Goal: Ask a question: Seek information or help from site administrators or community

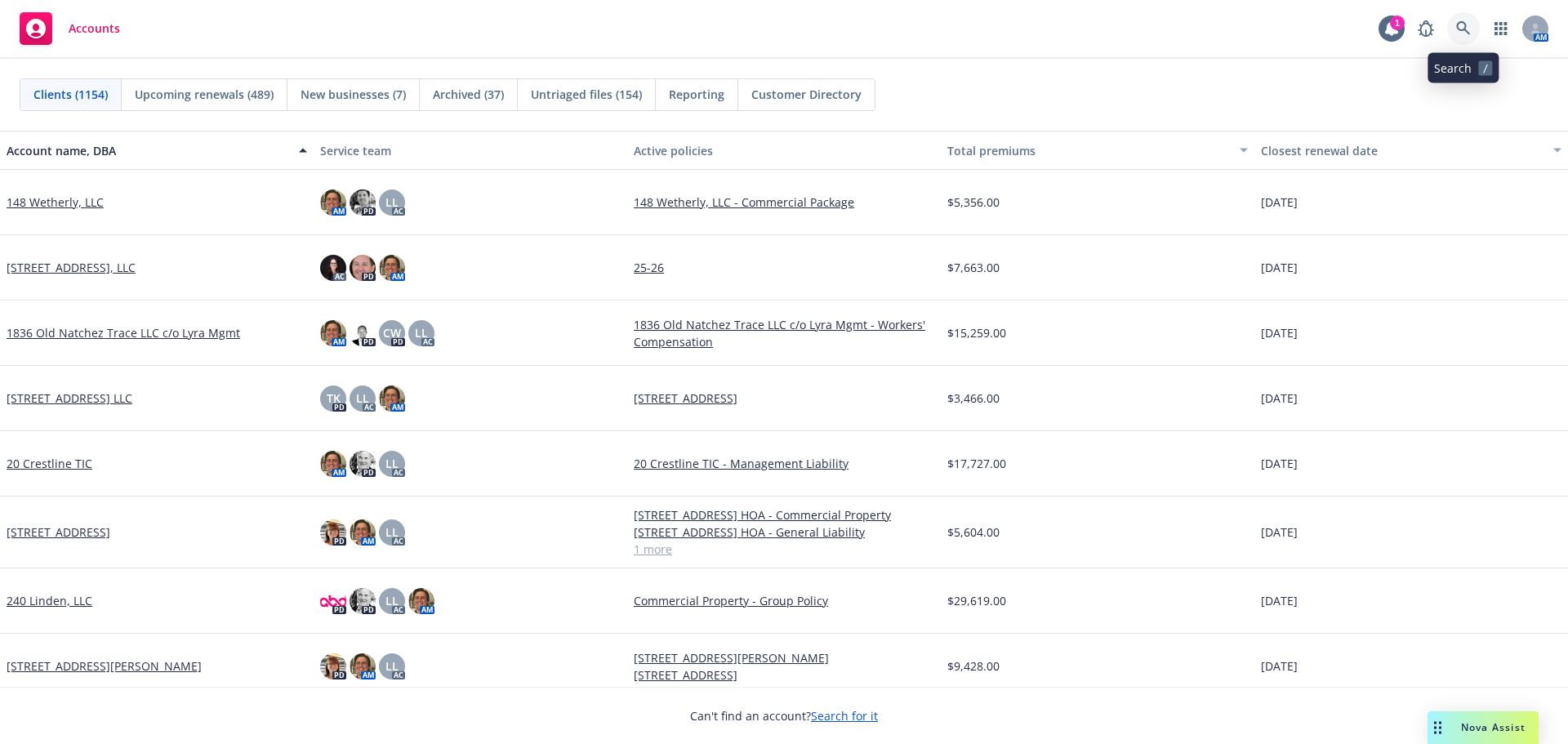
click at [1464, 41] on link at bounding box center [1463, 28] width 33 height 33
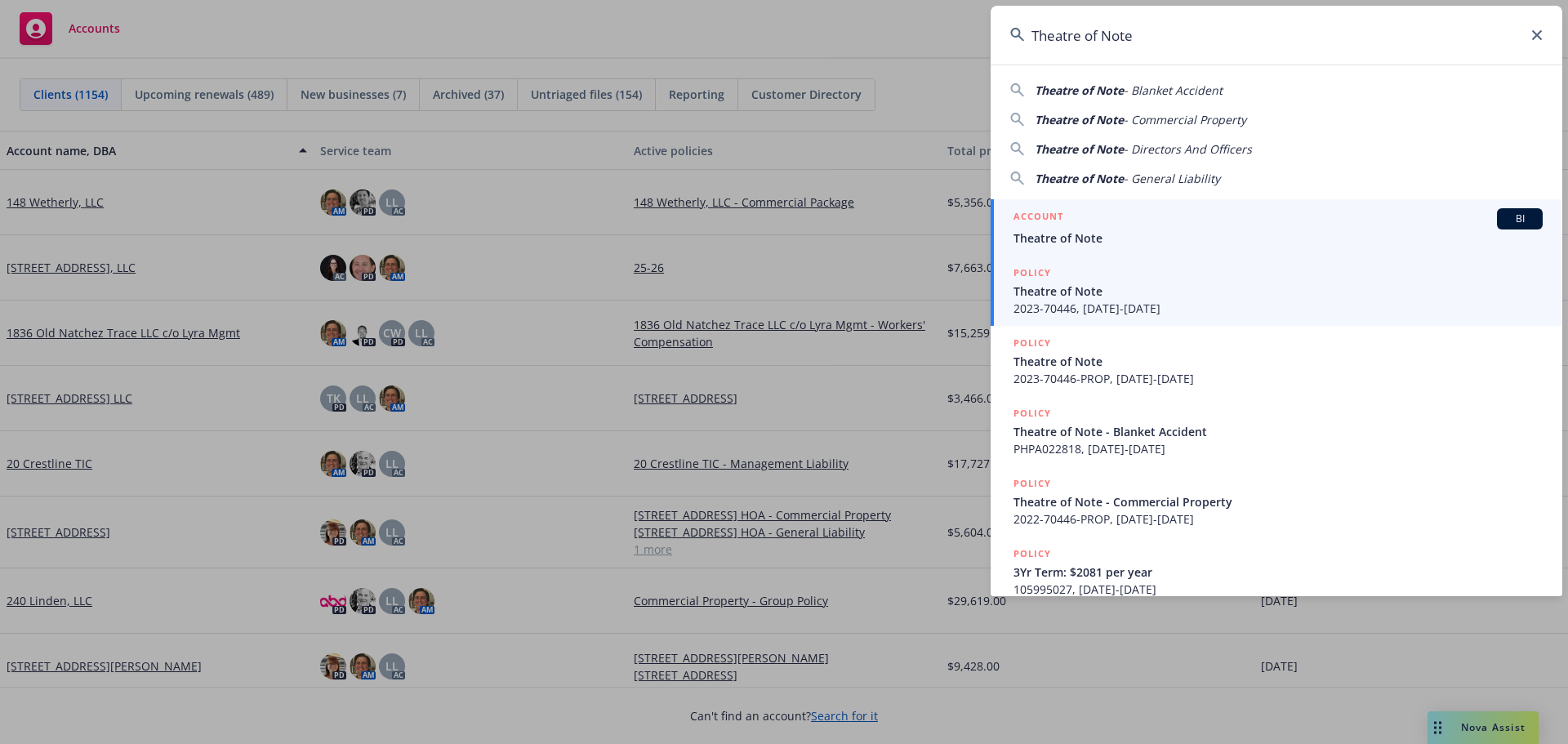
type input "Theatre of Note"
click at [1112, 218] on div "ACCOUNT BI" at bounding box center [1278, 219] width 529 height 21
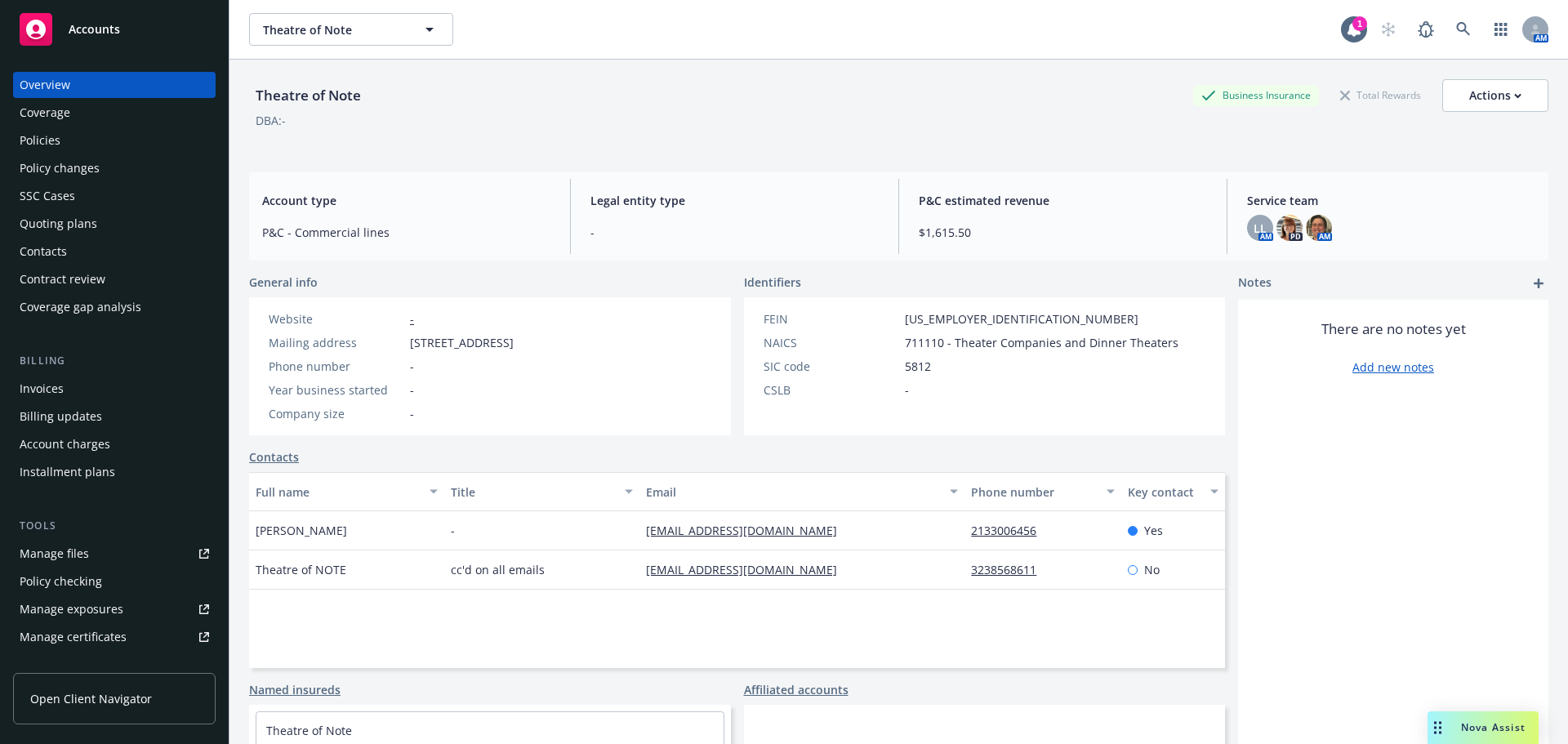
click at [104, 146] on div "Policies" at bounding box center [115, 141] width 190 height 26
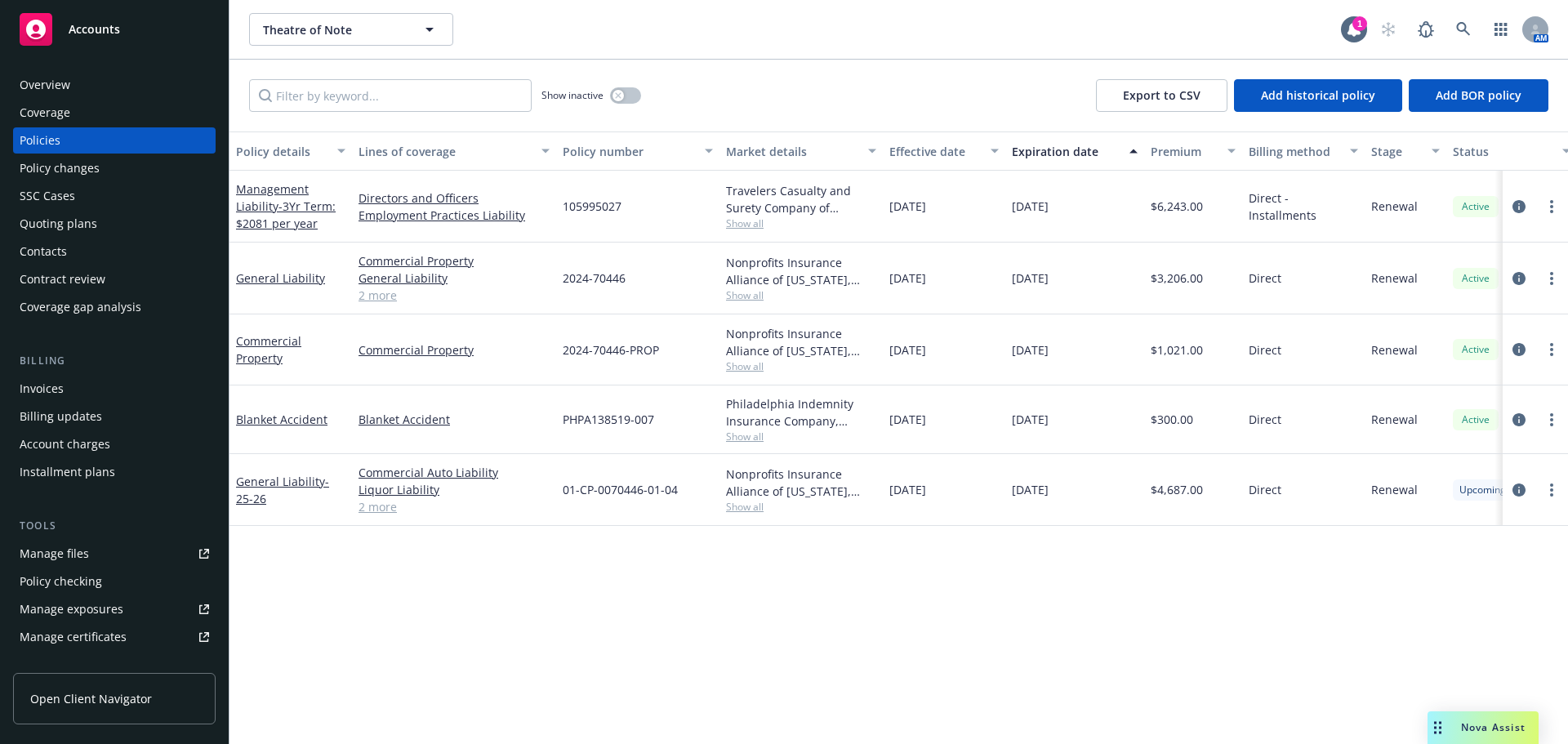
click at [93, 93] on div "Overview" at bounding box center [115, 85] width 190 height 26
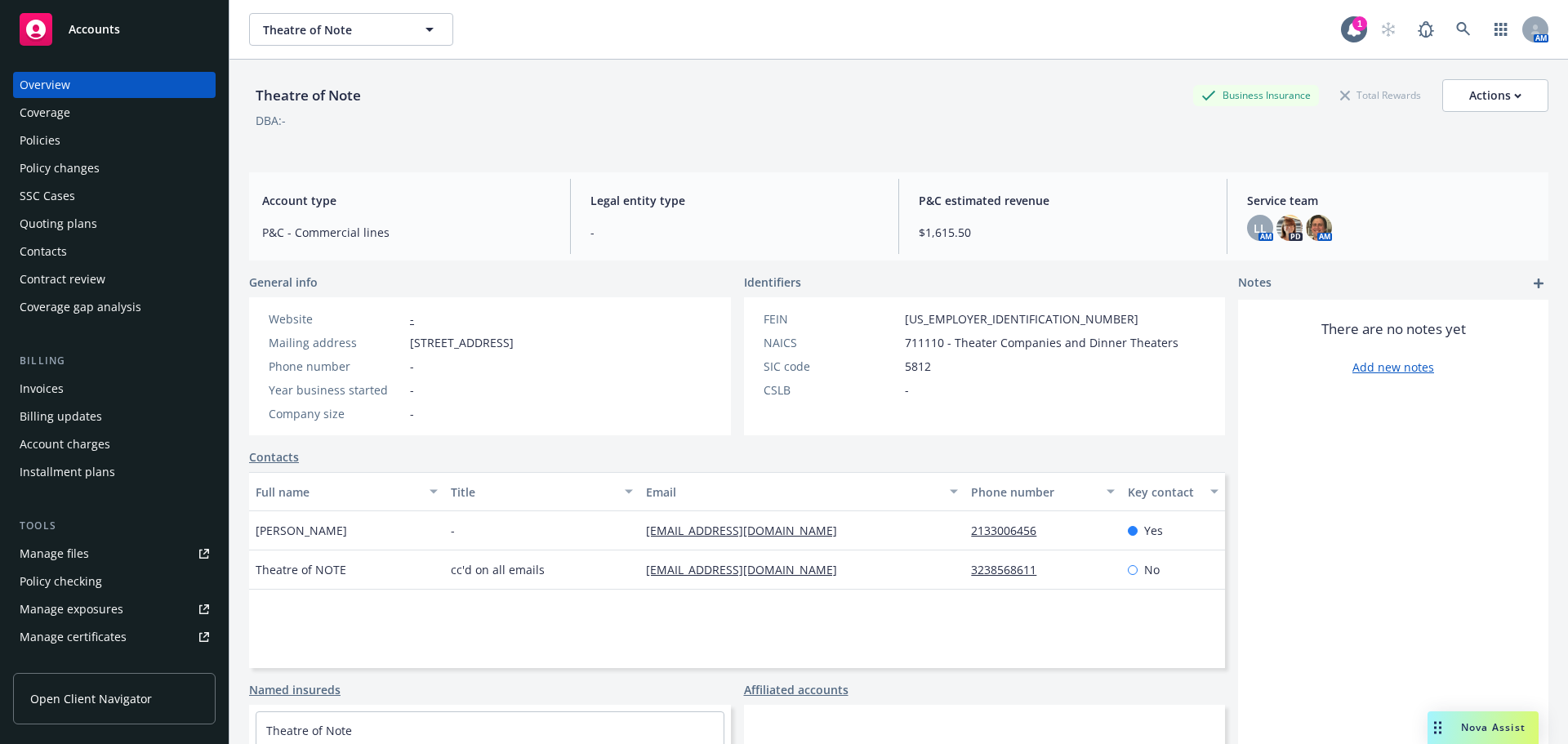
click at [71, 149] on div "Policies" at bounding box center [115, 141] width 190 height 26
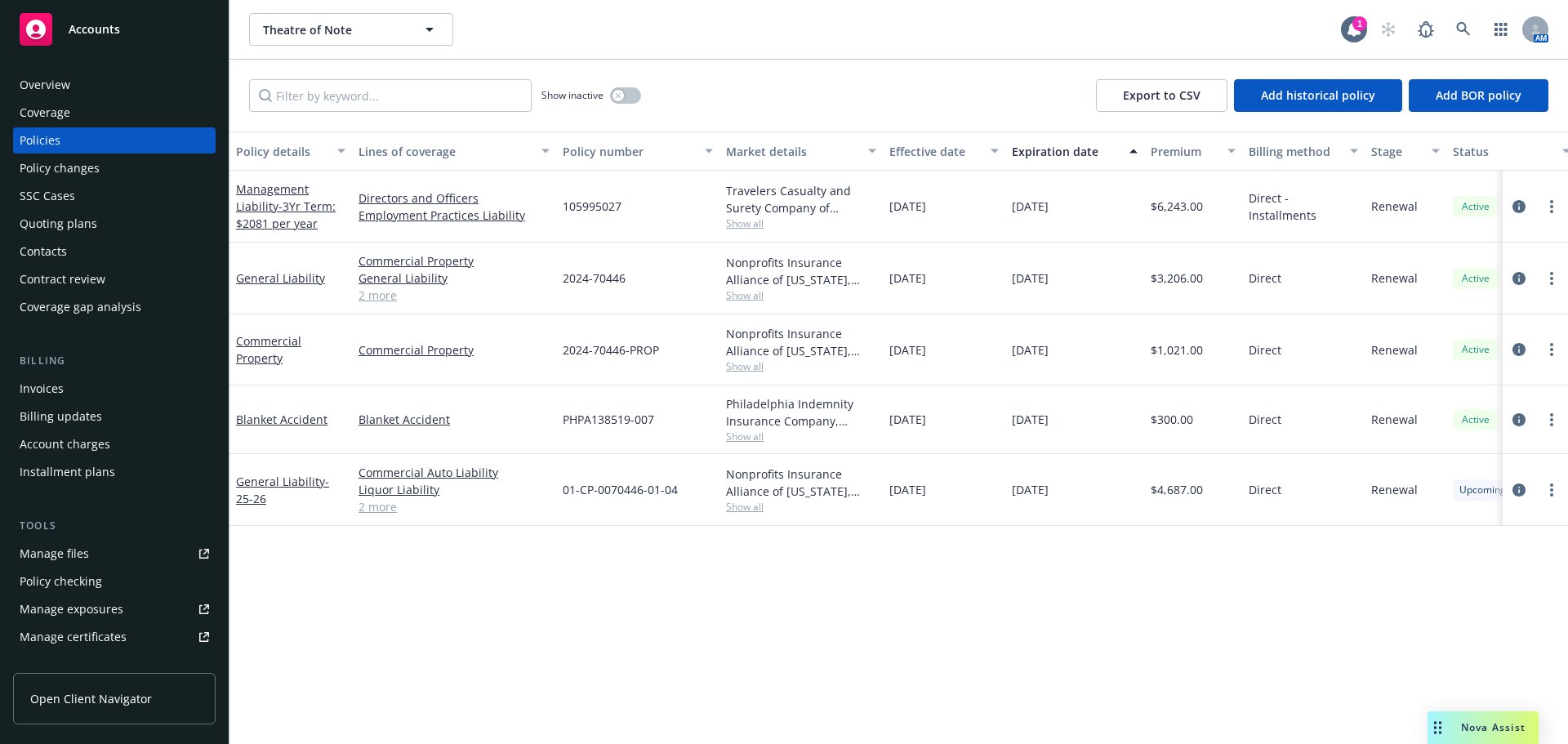
click at [384, 514] on link "2 more" at bounding box center [453, 506] width 191 height 17
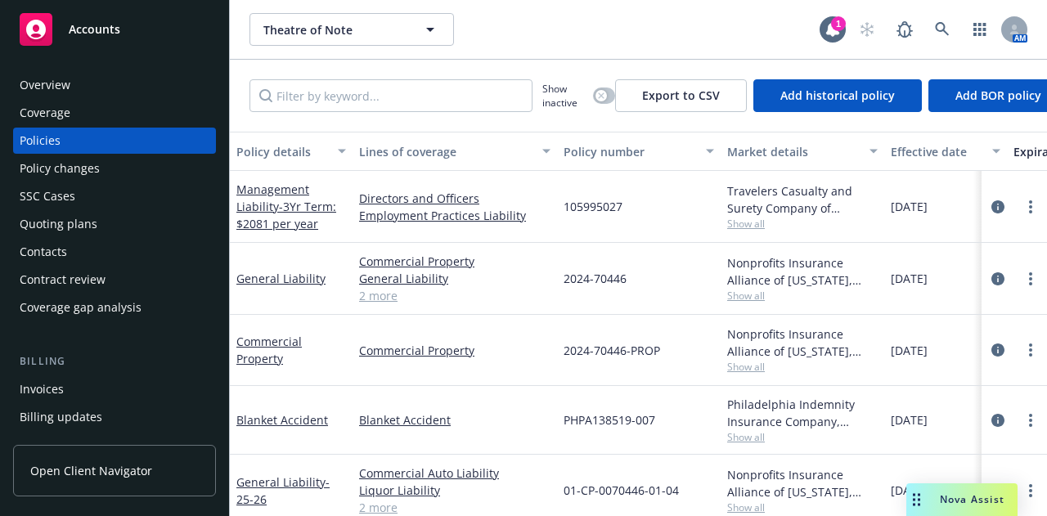
click at [979, 504] on span "Nova Assist" at bounding box center [972, 500] width 65 height 14
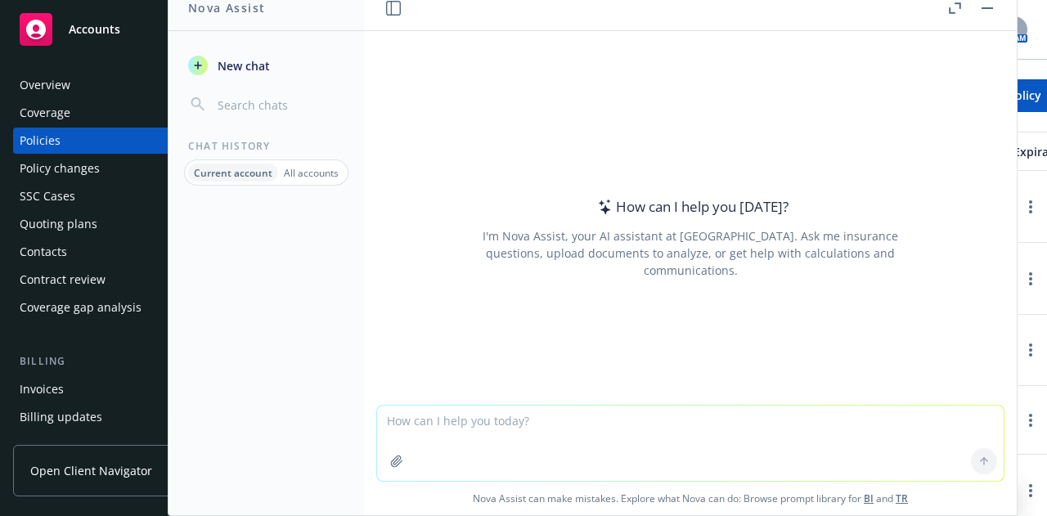
click at [656, 418] on textarea at bounding box center [690, 443] width 627 height 75
type textarea "o"
type textarea "h"
type textarea "pro"
drag, startPoint x: 483, startPoint y: 423, endPoint x: 313, endPoint y: 415, distance: 170.4
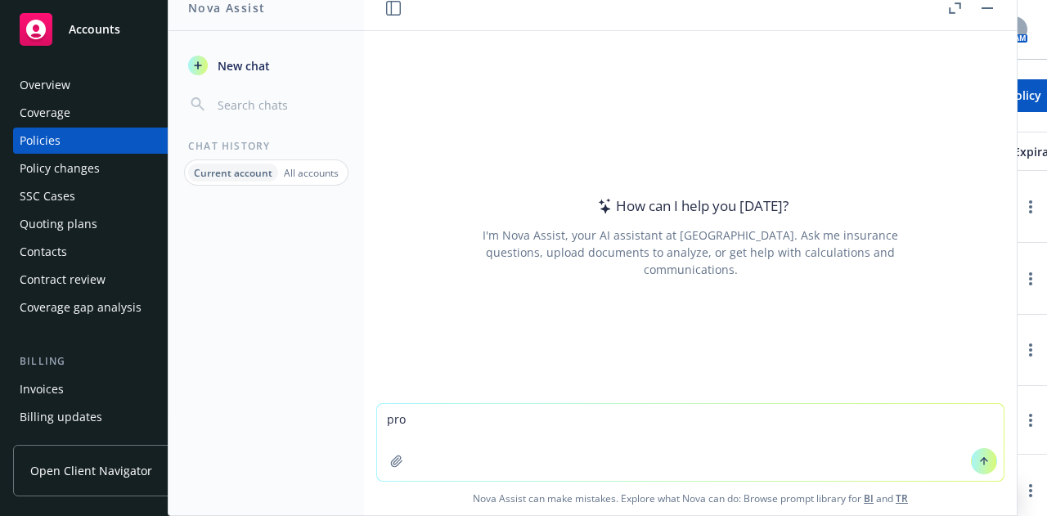
click at [363, 415] on div "Nova Assist New chat Chat History Current account All accounts How can I help y…" at bounding box center [690, 250] width 655 height 532
click at [69, 76] on div "Overview" at bounding box center [45, 85] width 51 height 26
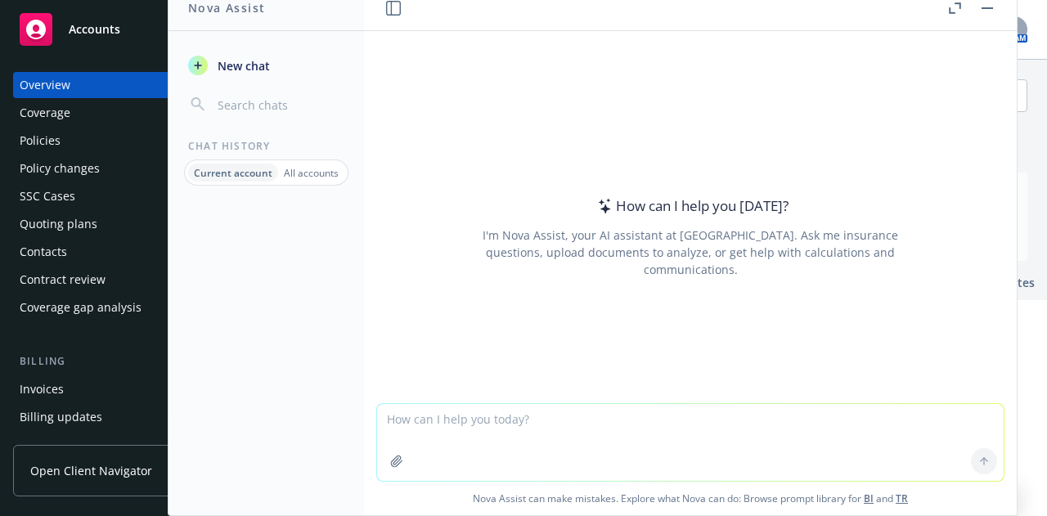
click at [574, 431] on textarea at bounding box center [690, 442] width 627 height 77
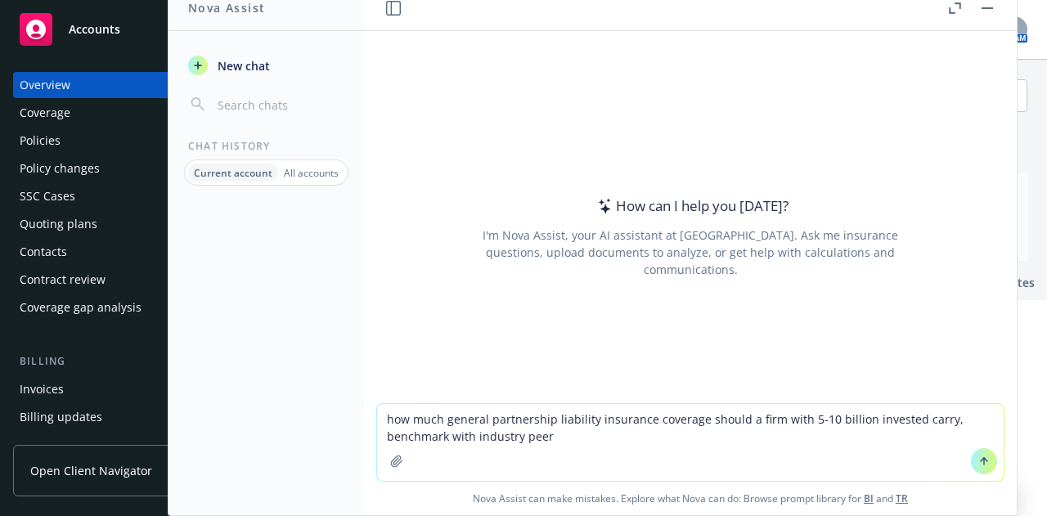
type textarea "how much general partnership liability insurance coverage should a firm with 5-…"
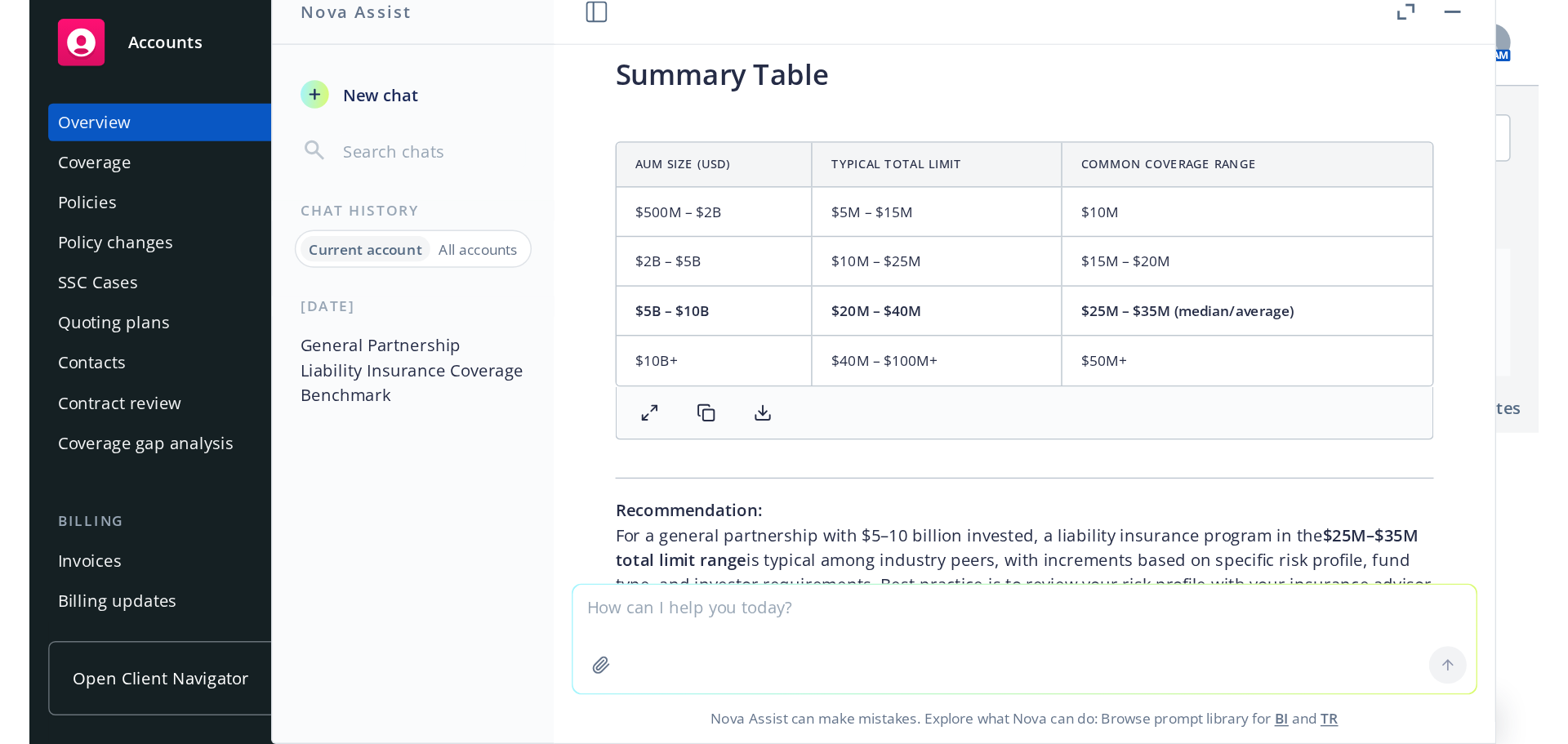
scroll to position [1015, 0]
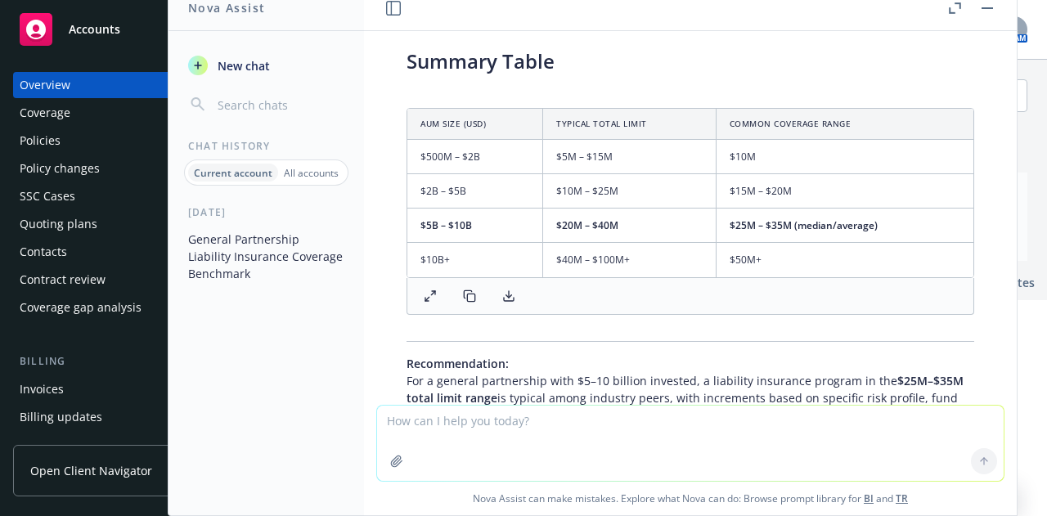
click at [788, 430] on textarea at bounding box center [690, 443] width 627 height 75
type textarea "w"
click at [983, 7] on rect "button" at bounding box center [987, 8] width 11 height 2
